Goal: Check status: Check status

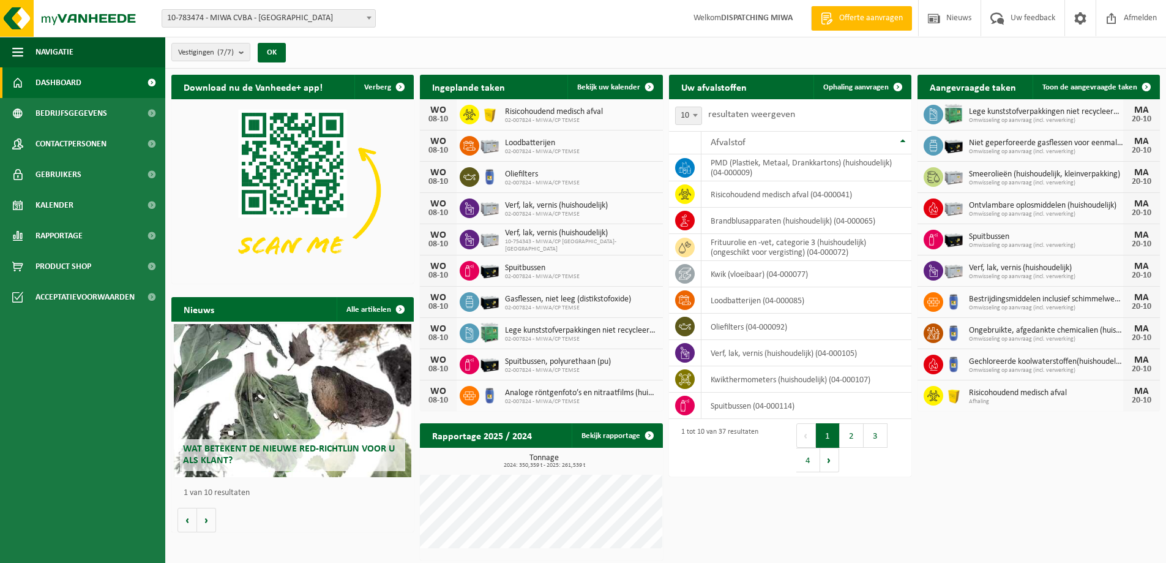
click at [370, 17] on b at bounding box center [369, 18] width 5 height 3
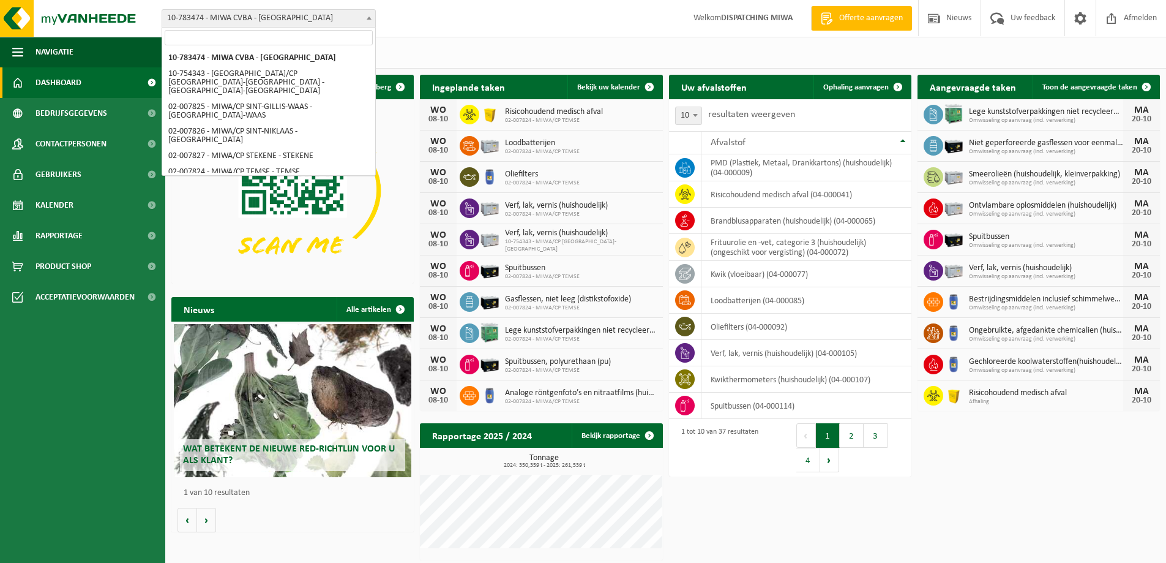
select select "27801"
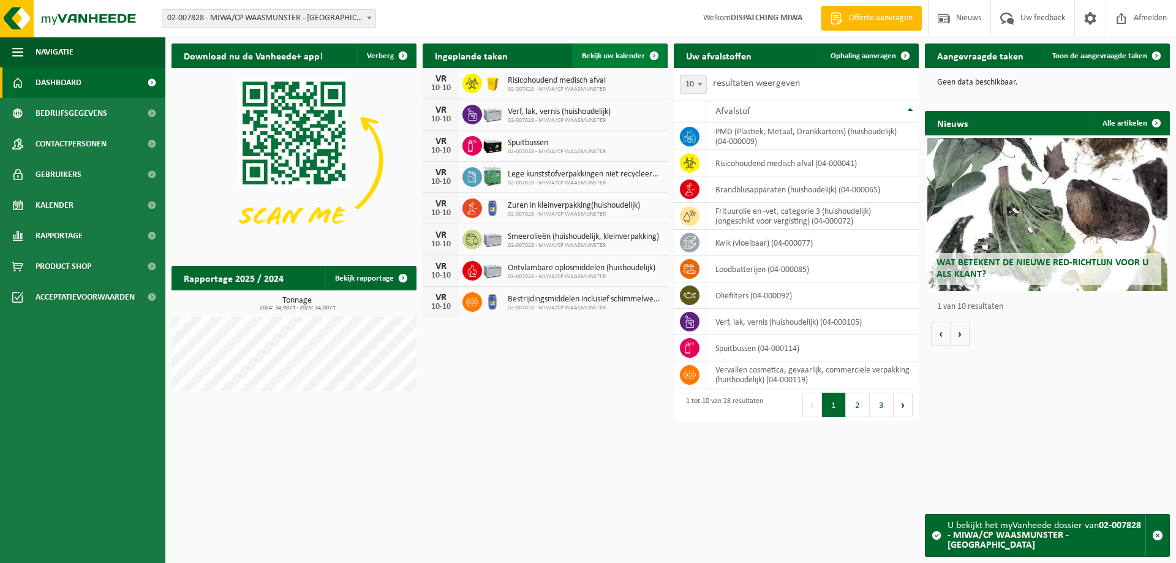
click at [615, 52] on span "Bekijk uw kalender" at bounding box center [613, 56] width 63 height 8
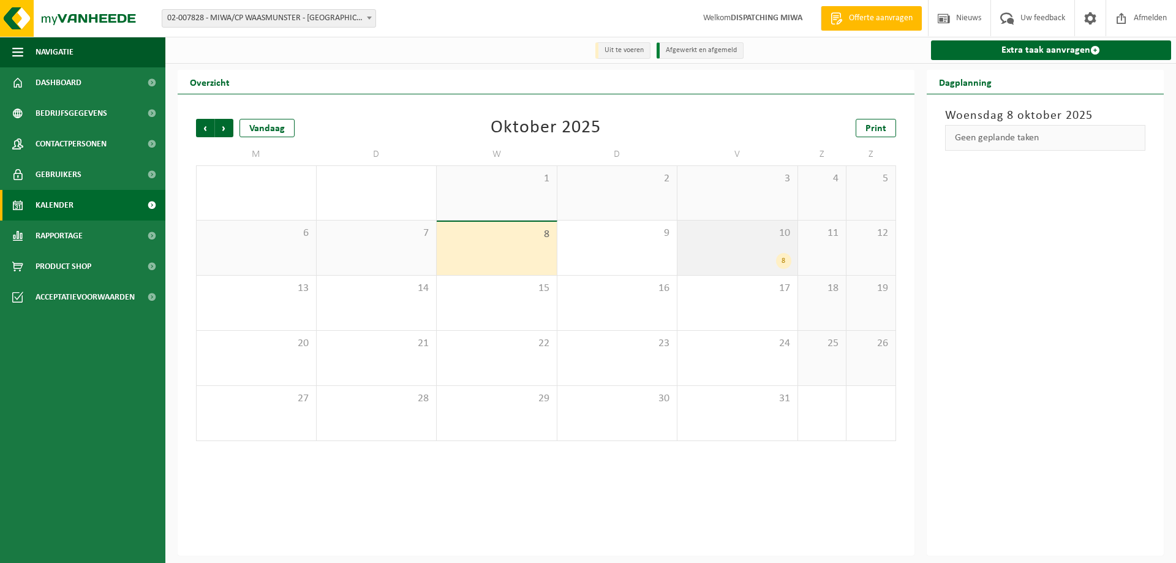
click at [764, 258] on div "8" at bounding box center [737, 261] width 108 height 16
